Goal: Answer question/provide support: Share knowledge or assist other users

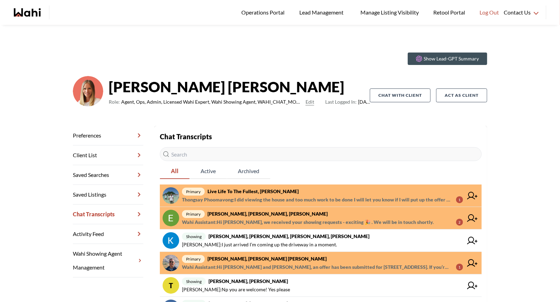
scroll to position [104, 0]
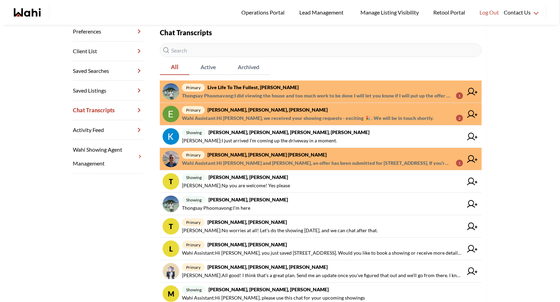
click at [254, 86] on strong "Live life To the fullest, Michelle" at bounding box center [253, 87] width 91 height 6
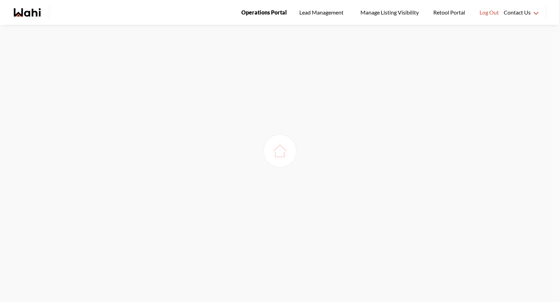
click at [266, 11] on span "Operations Portal" at bounding box center [264, 12] width 46 height 9
